Goal: Browse casually

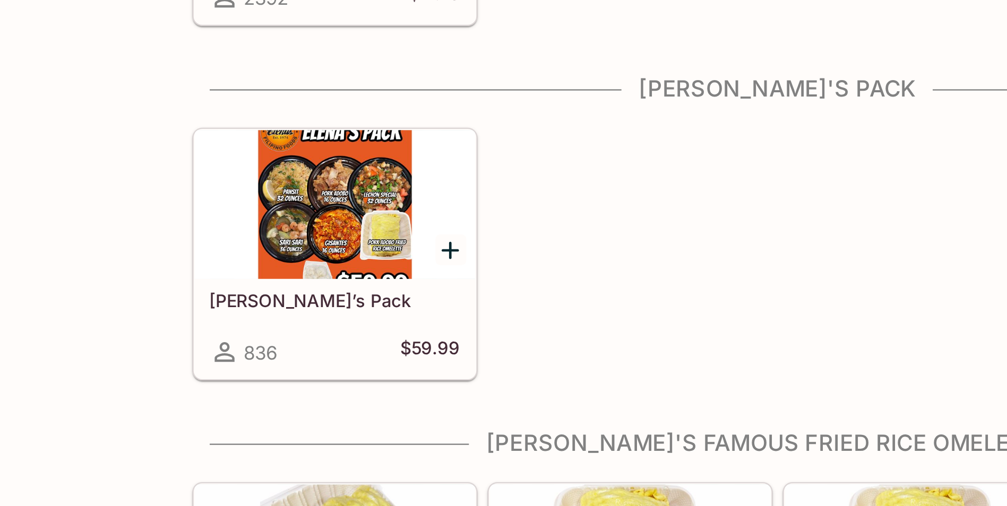
click at [307, 304] on div at bounding box center [314, 296] width 120 height 64
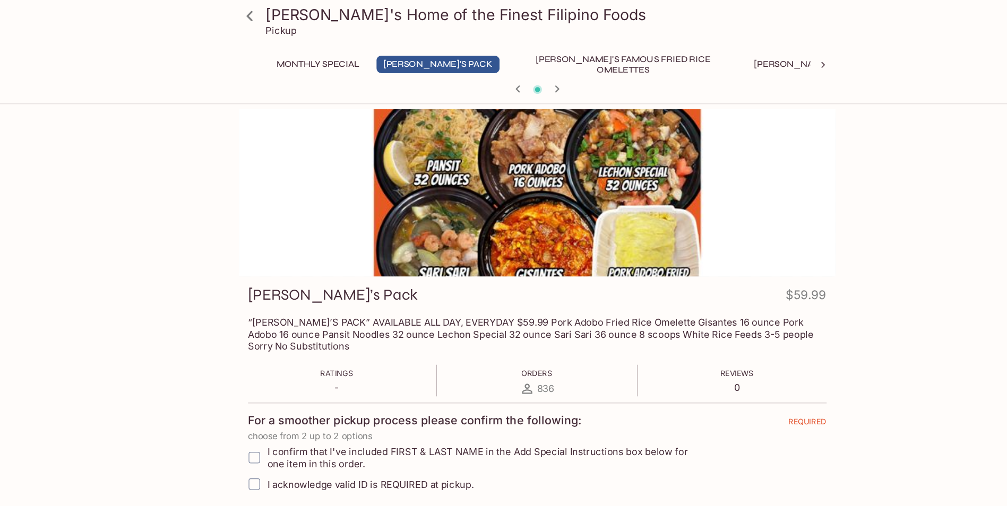
click at [733, 150] on div at bounding box center [503, 162] width 501 height 141
click at [750, 174] on div at bounding box center [503, 162] width 501 height 141
click at [750, 175] on div at bounding box center [503, 162] width 501 height 141
